Goal: Task Accomplishment & Management: Use online tool/utility

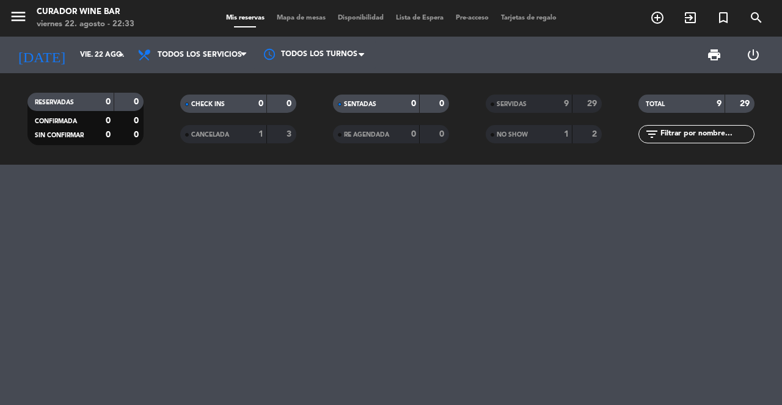
click at [11, 23] on icon "menu" at bounding box center [18, 16] width 18 height 18
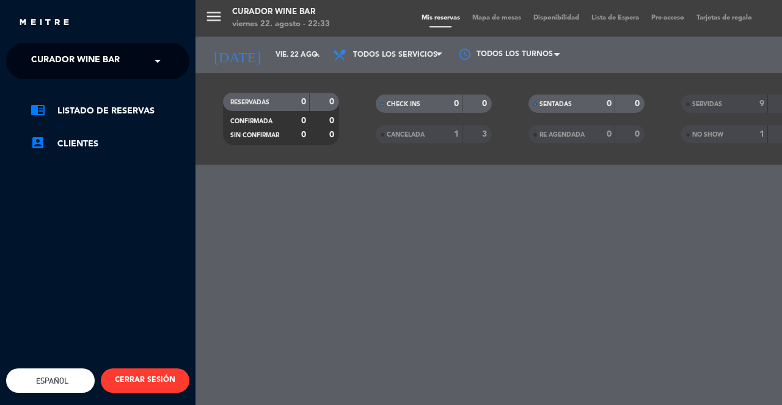
click at [115, 50] on span "Curador Wine Bar" at bounding box center [75, 61] width 89 height 26
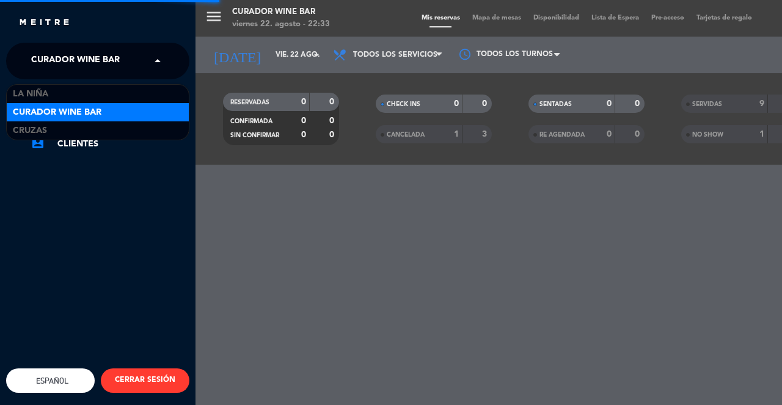
click at [93, 134] on div "Cruzas" at bounding box center [98, 131] width 182 height 18
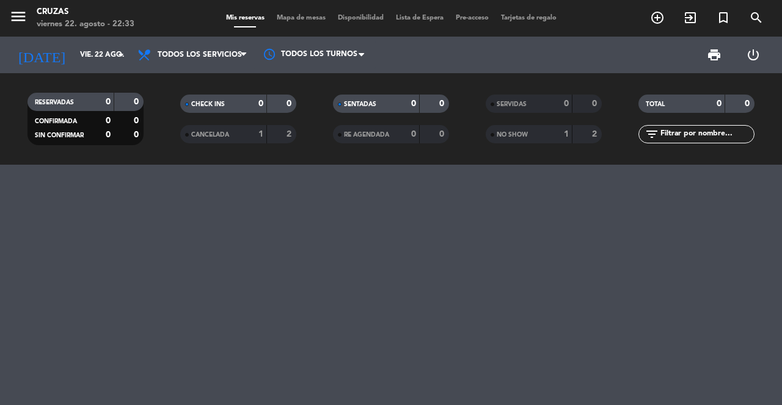
click at [114, 53] on icon "arrow_drop_down" at bounding box center [121, 55] width 15 height 15
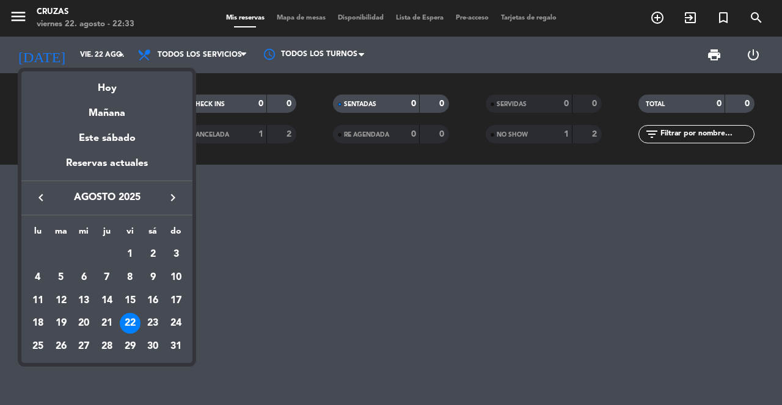
click at [294, 289] on div at bounding box center [391, 202] width 782 height 405
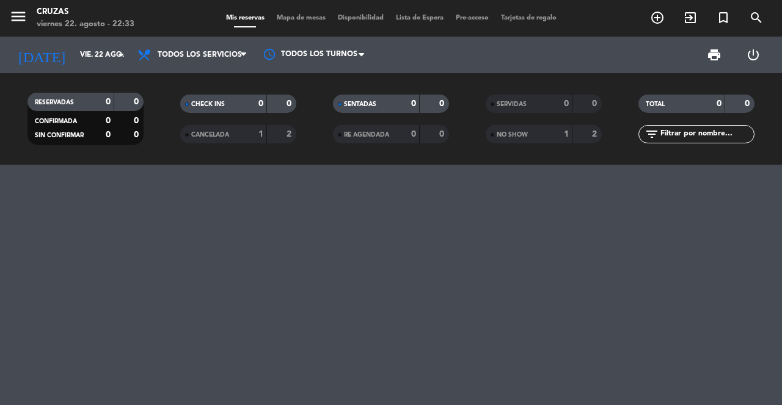
click at [664, 22] on icon "exit_to_app" at bounding box center [657, 17] width 15 height 15
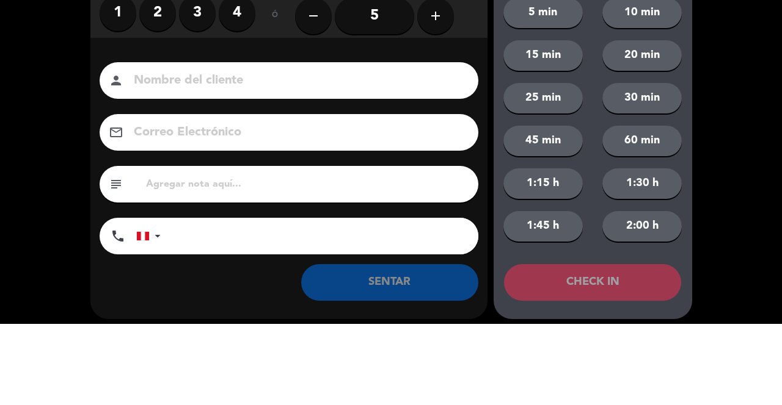
click at [244, 98] on label "4" at bounding box center [237, 94] width 37 height 37
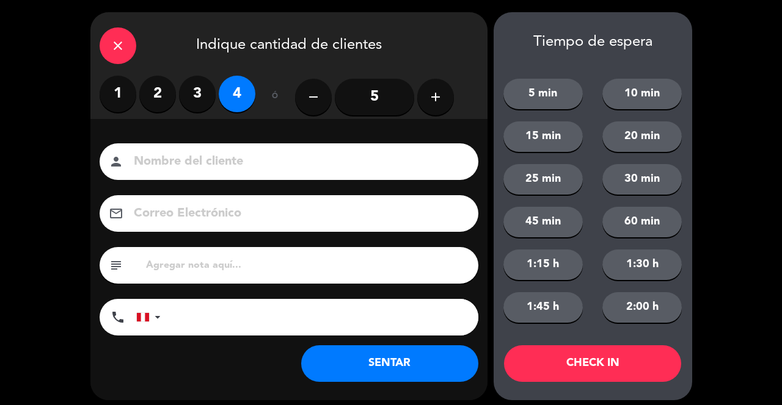
click at [263, 154] on input at bounding box center [298, 161] width 330 height 21
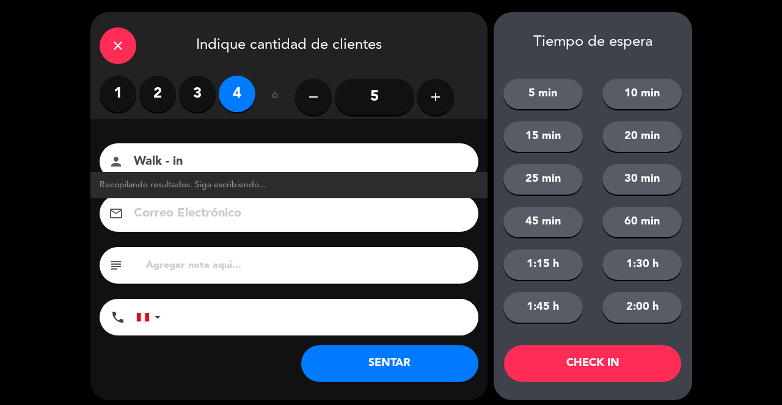
type input "Walk - in"
click at [352, 347] on button "SENTAR" at bounding box center [389, 364] width 177 height 37
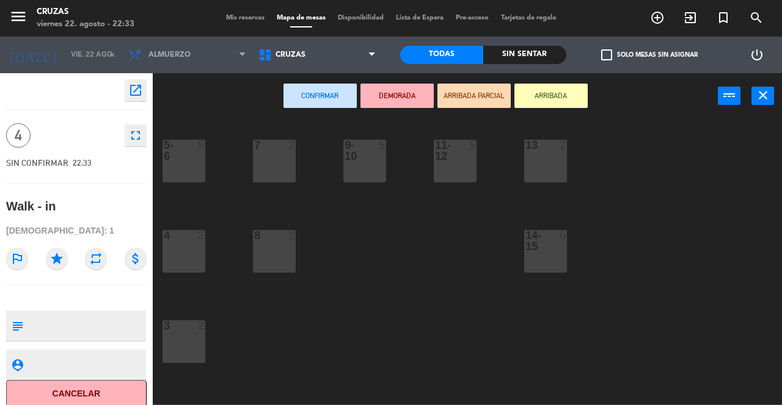
click at [186, 164] on div "5-6 5" at bounding box center [183, 161] width 43 height 43
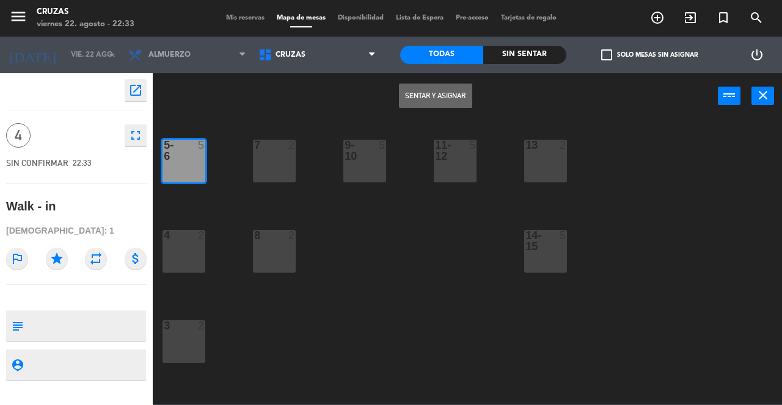
click at [445, 99] on button "Sentar y Asignar" at bounding box center [435, 96] width 73 height 24
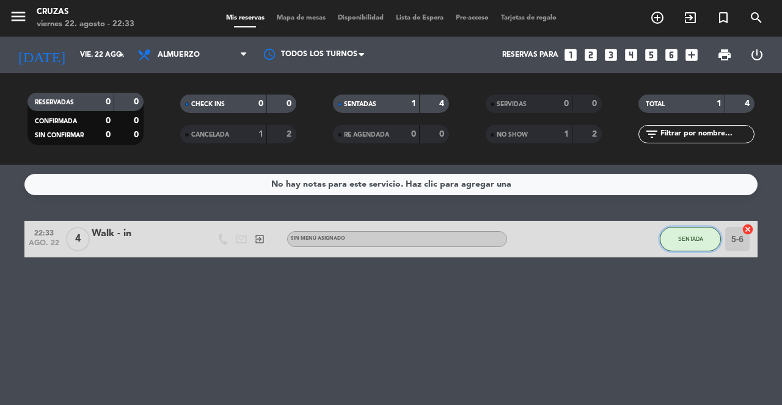
click at [685, 244] on button "SENTADA" at bounding box center [690, 239] width 61 height 24
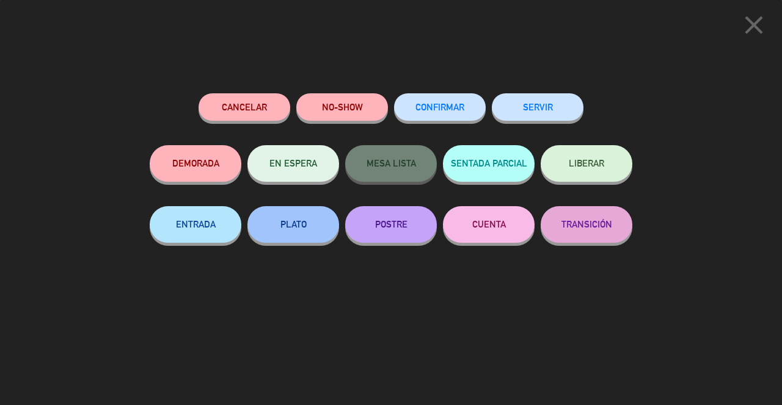
click at [552, 118] on button "SERVIR" at bounding box center [538, 106] width 92 height 27
